Goal: Task Accomplishment & Management: Manage account settings

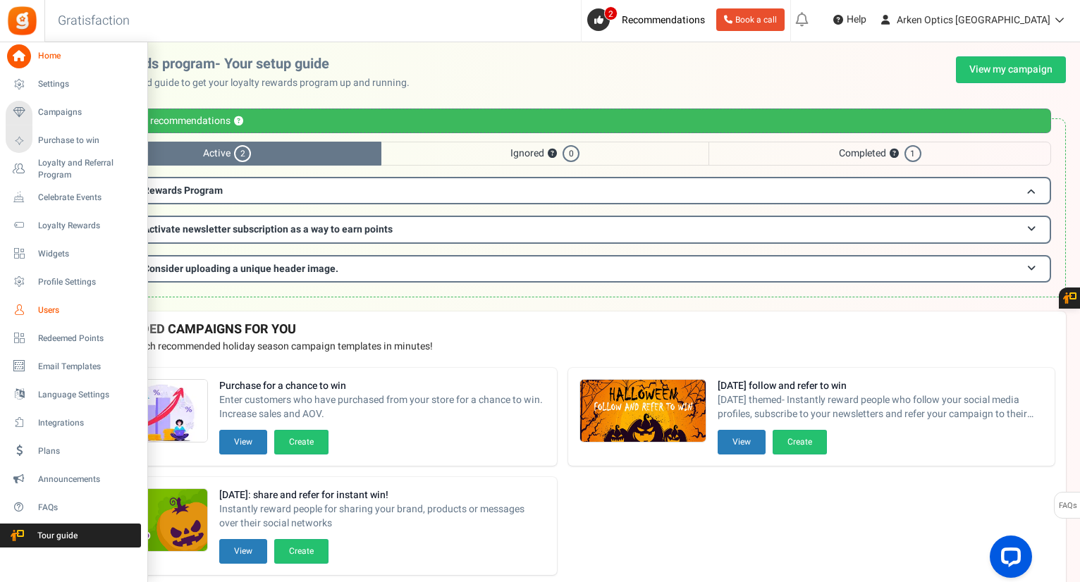
click at [57, 308] on span "Users" at bounding box center [87, 311] width 99 height 12
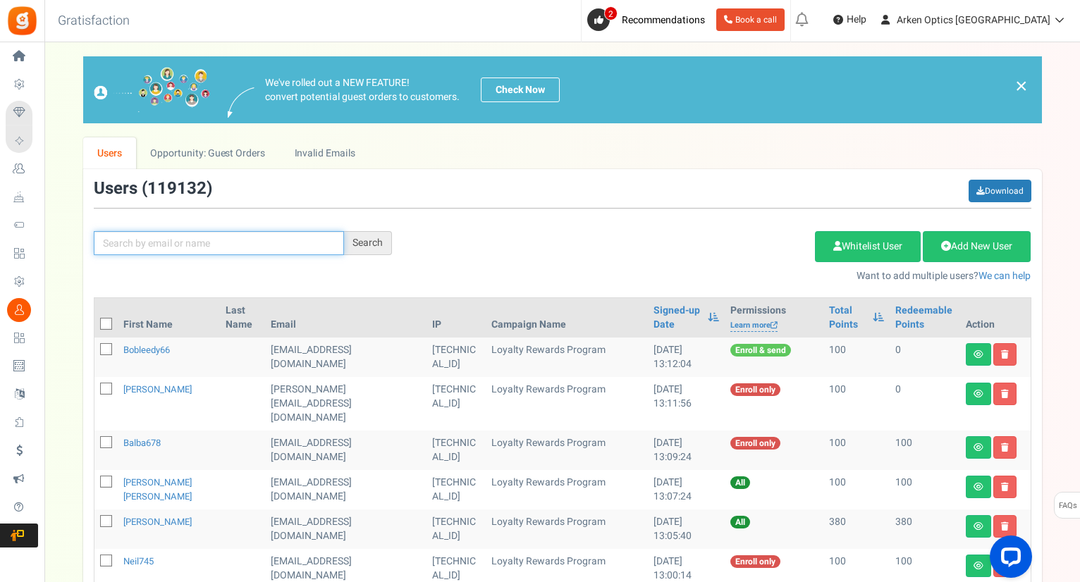
click at [207, 245] on input "text" at bounding box center [219, 243] width 250 height 24
paste input "[EMAIL_ADDRESS][DOMAIN_NAME]"
type input "[EMAIL_ADDRESS][DOMAIN_NAME]"
click at [373, 241] on div "Search" at bounding box center [368, 243] width 48 height 24
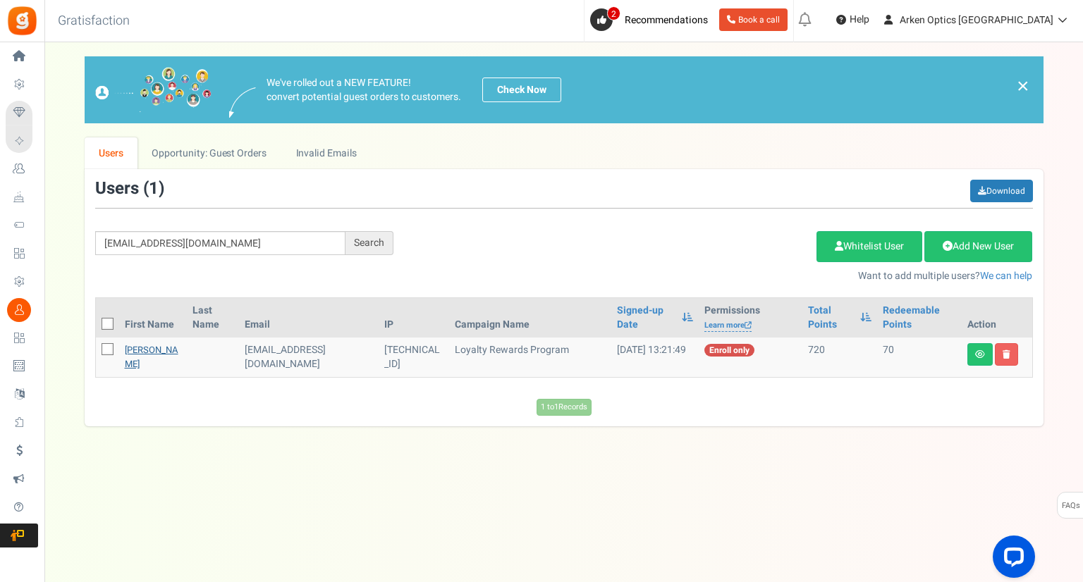
click at [148, 350] on link "[PERSON_NAME]" at bounding box center [152, 357] width 54 height 28
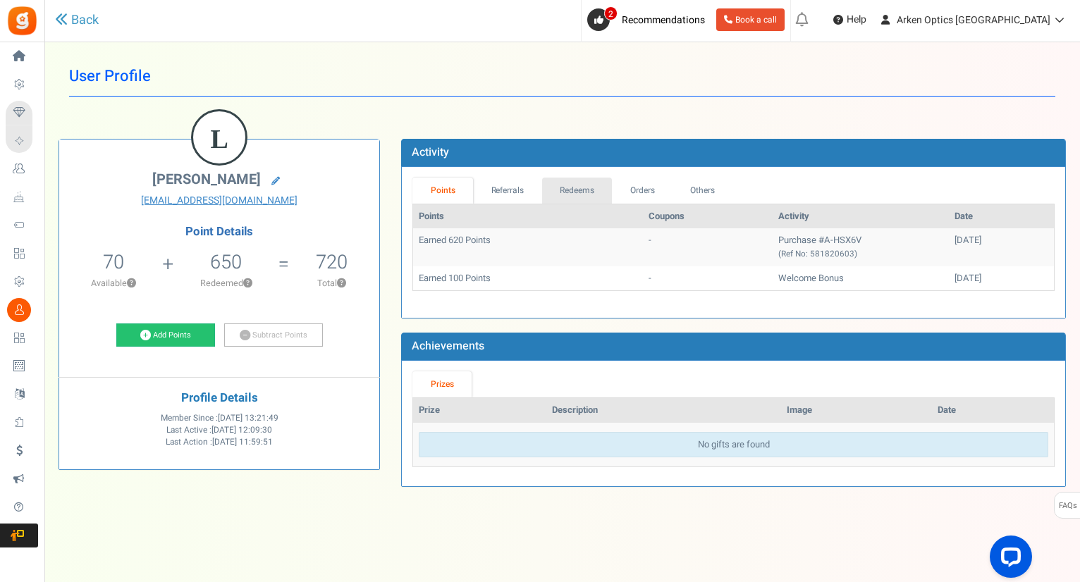
click at [575, 194] on link "Redeems" at bounding box center [577, 191] width 71 height 26
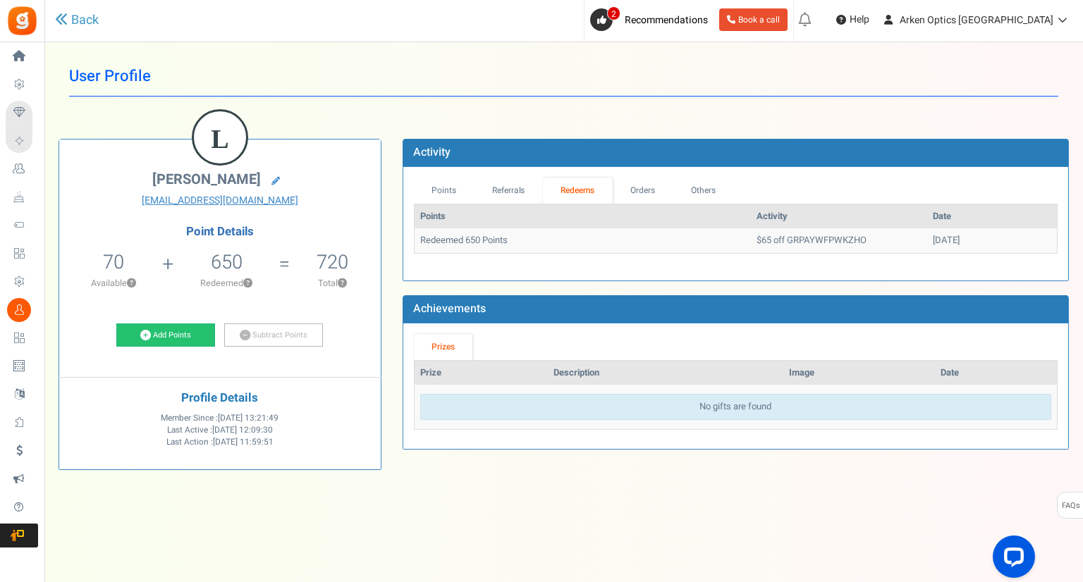
click at [826, 240] on td "$65 off GRPAYWFPWKZHO" at bounding box center [839, 240] width 176 height 25
drag, startPoint x: 826, startPoint y: 238, endPoint x: 745, endPoint y: 243, distance: 81.3
click at [751, 243] on td "$65 off GRPAYWFPWKZHO" at bounding box center [839, 240] width 176 height 25
click at [648, 193] on link "Orders" at bounding box center [643, 191] width 61 height 26
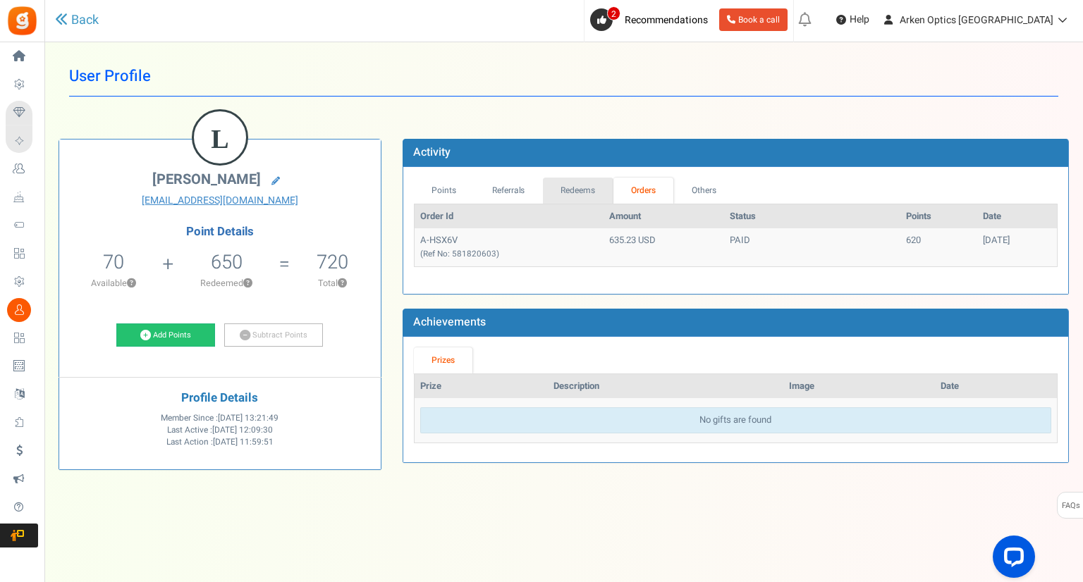
click at [580, 193] on link "Redeems" at bounding box center [578, 191] width 71 height 26
